Goal: Task Accomplishment & Management: Use online tool/utility

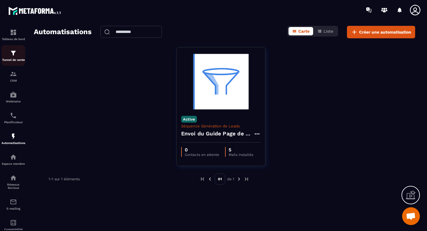
click at [14, 58] on p "Tunnel de vente" at bounding box center [13, 59] width 24 height 3
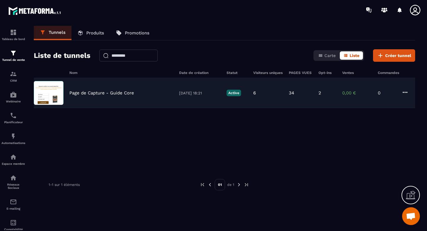
click at [405, 91] on icon at bounding box center [404, 92] width 7 height 7
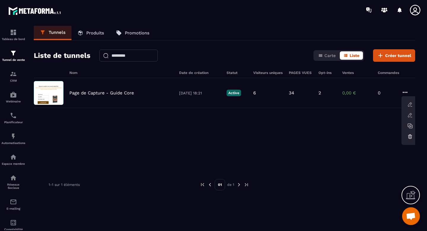
click at [403, 89] on icon at bounding box center [404, 92] width 7 height 7
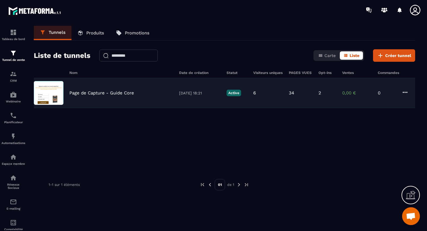
drag, startPoint x: 92, startPoint y: 96, endPoint x: 60, endPoint y: 92, distance: 31.9
click at [92, 96] on div "Page de Capture - Guide Core [DATE] 18:21 Active 6 34 2 0,00 € 0" at bounding box center [224, 93] width 381 height 30
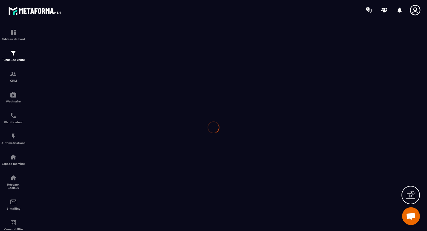
click at [60, 92] on div at bounding box center [213, 127] width 427 height 214
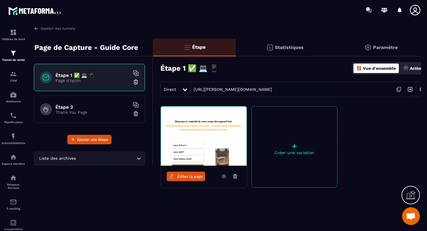
click at [186, 176] on span "Éditer la page" at bounding box center [189, 176] width 25 height 4
